Goal: Task Accomplishment & Management: Manage account settings

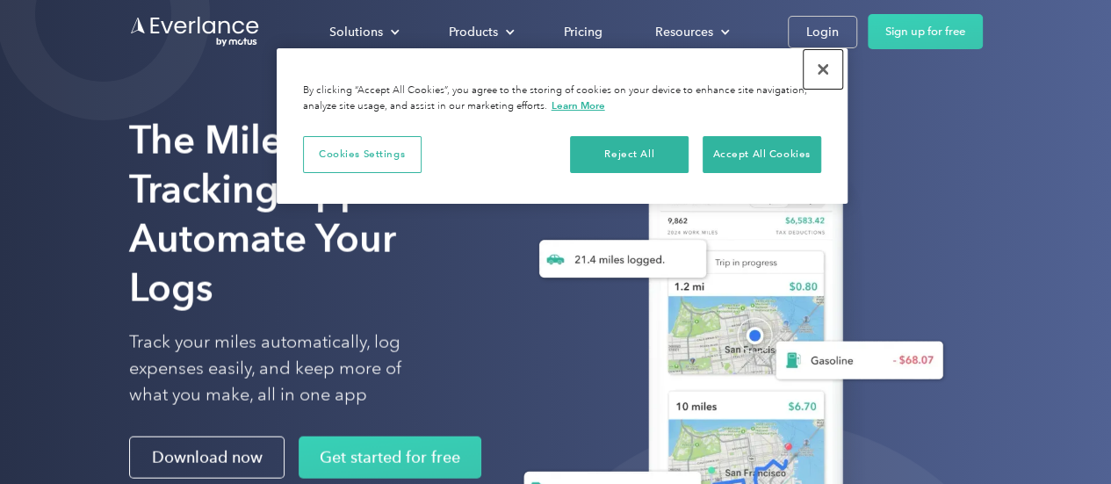
click at [830, 72] on button "Close" at bounding box center [822, 69] width 39 height 39
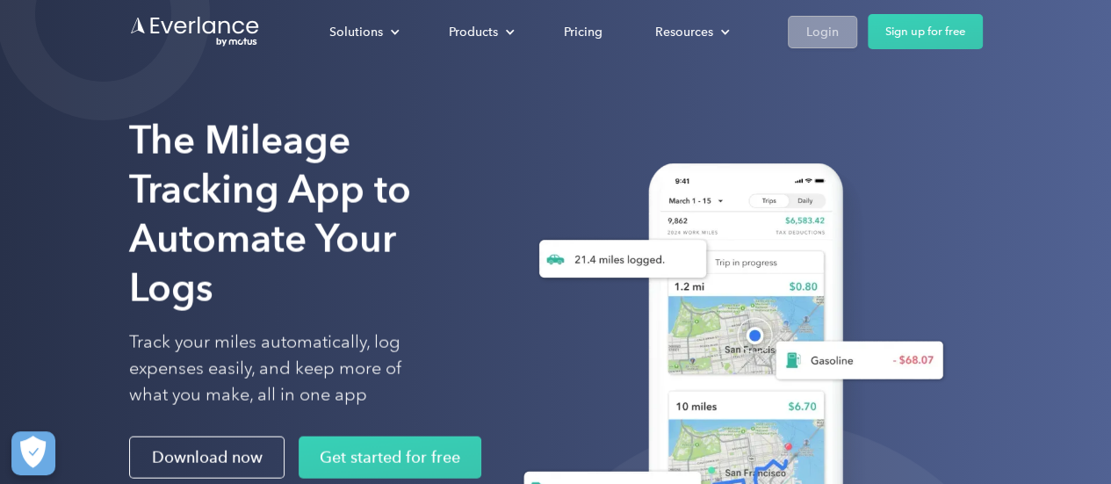
click at [809, 31] on div "Login" at bounding box center [822, 32] width 32 height 22
